Goal: Information Seeking & Learning: Learn about a topic

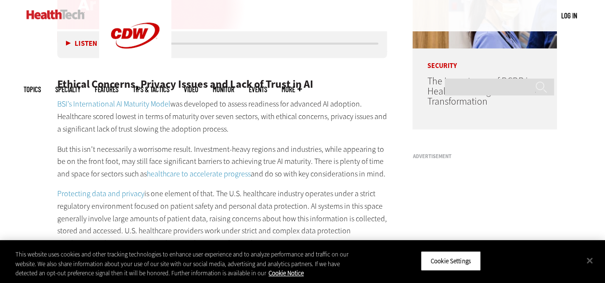
scroll to position [801, 0]
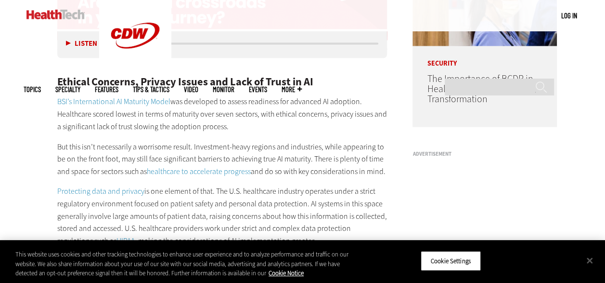
click at [190, 211] on p "Protecting data and privacy is one element of that. The U.S. healthcare industr…" at bounding box center [222, 215] width 330 height 62
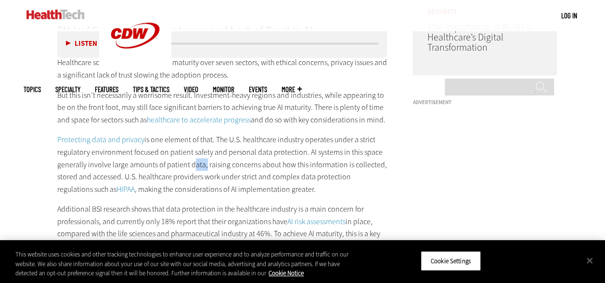
scroll to position [854, 0]
click at [320, 178] on p "Protecting data and privacy is one element of that. The U.S. healthcare industr…" at bounding box center [222, 163] width 330 height 62
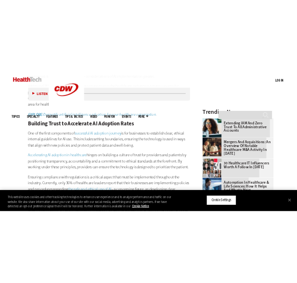
scroll to position [1034, 0]
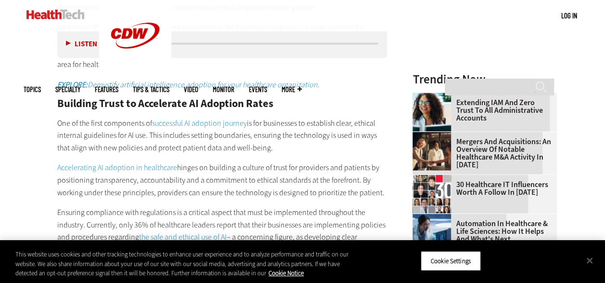
drag, startPoint x: 382, startPoint y: 192, endPoint x: 53, endPoint y: 167, distance: 330.2
click at [53, 167] on article "[DATE] Twitter Facebook LinkedIn Reddit Flipboard Email Management Addressing T…" at bounding box center [212, 110] width 349 height 1620
drag, startPoint x: 53, startPoint y: 167, endPoint x: 116, endPoint y: 195, distance: 69.8
copy p "Accelerating AI adoption in healthcare hinges on building a culture of trust fo…"
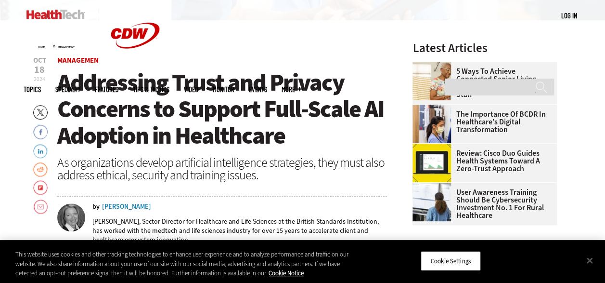
scroll to position [284, 0]
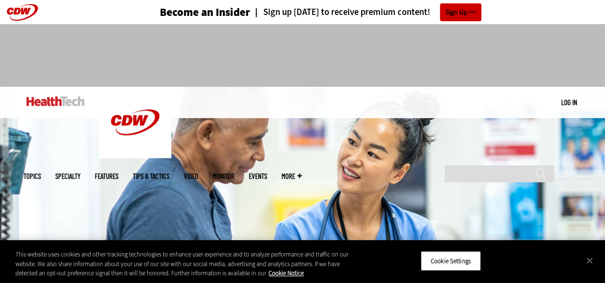
click at [560, 43] on div at bounding box center [303, 51] width 558 height 54
